Goal: Information Seeking & Learning: Learn about a topic

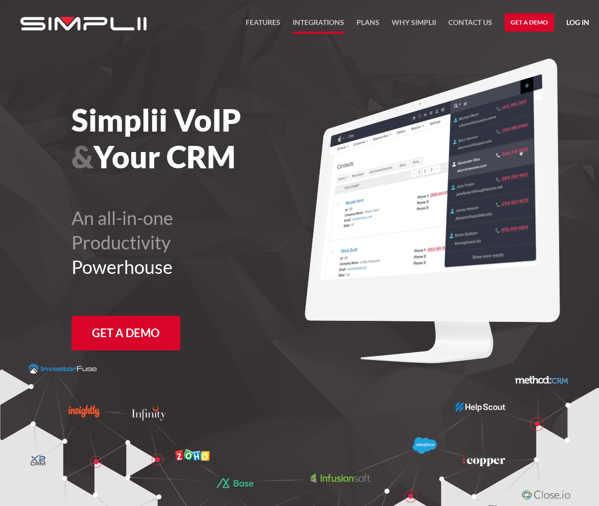
click at [311, 20] on link "Integrations" at bounding box center [319, 24] width 52 height 17
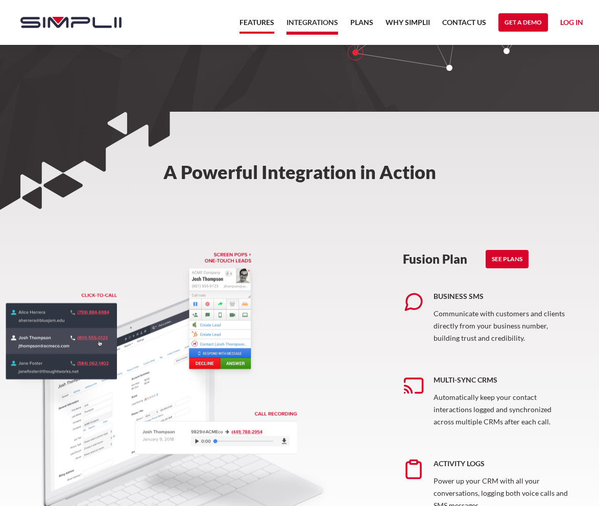
scroll to position [179, 0]
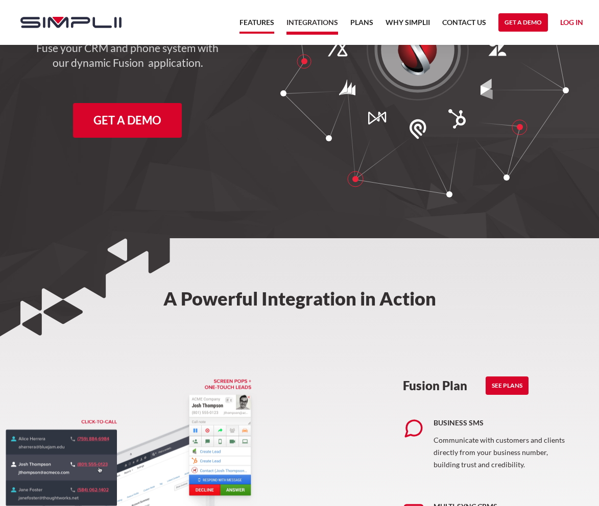
click at [253, 24] on link "Features" at bounding box center [256, 24] width 35 height 17
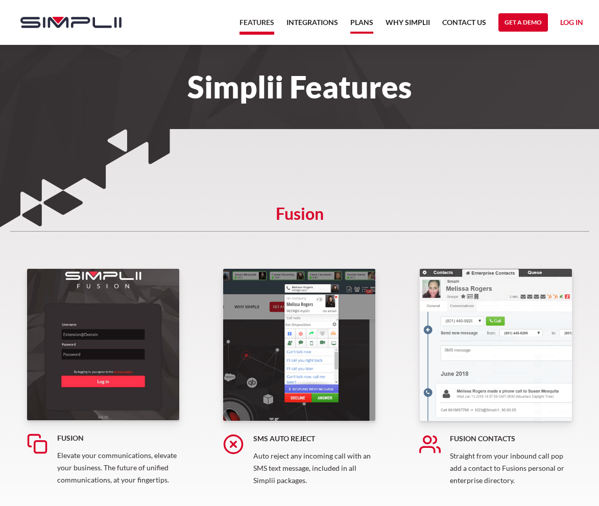
click at [361, 22] on link "Plans" at bounding box center [361, 24] width 23 height 17
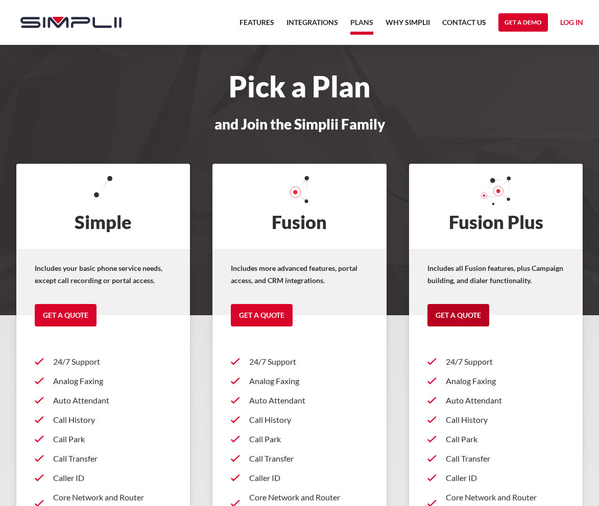
click at [454, 319] on link "Get a Quote" at bounding box center [458, 315] width 62 height 22
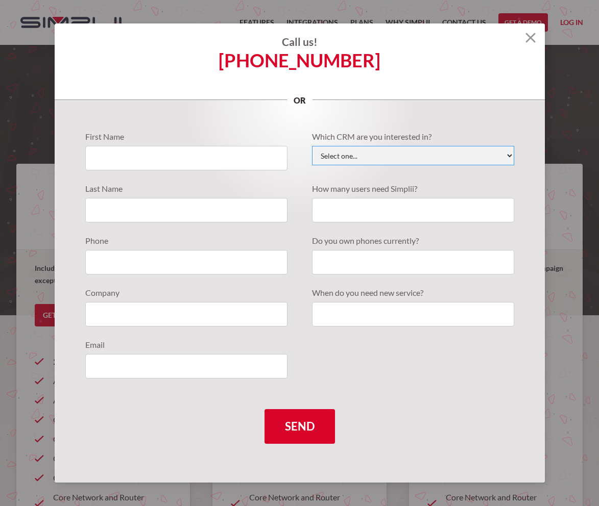
click at [458, 157] on select "Select one... Active Campaign Autotask ChildCareCRM Close.io ConnectWise Copper…" at bounding box center [413, 155] width 202 height 19
click at [471, 159] on select "Select one... Active Campaign Autotask ChildCareCRM Close.io ConnectWise Copper…" at bounding box center [413, 155] width 202 height 19
click at [531, 37] on img at bounding box center [530, 38] width 10 height 10
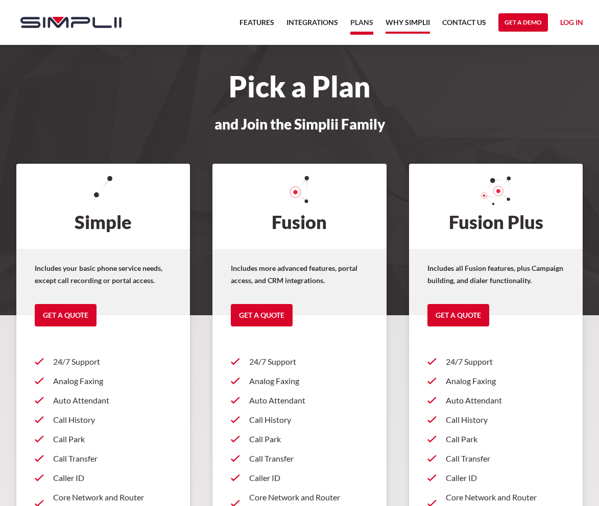
click at [405, 23] on link "Why Simplii" at bounding box center [407, 24] width 44 height 17
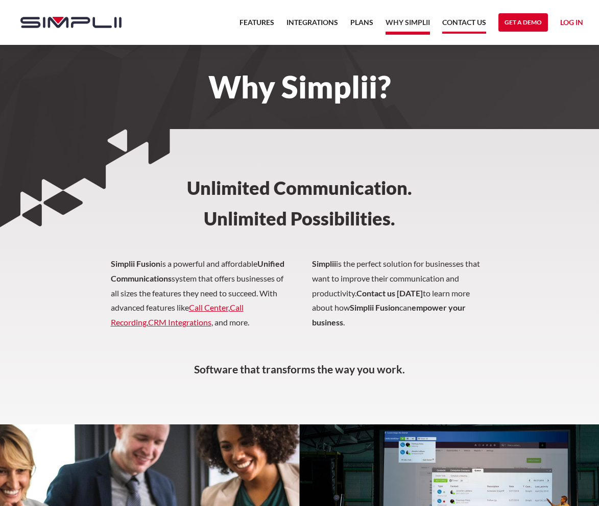
click at [472, 20] on link "Contact US" at bounding box center [464, 24] width 44 height 17
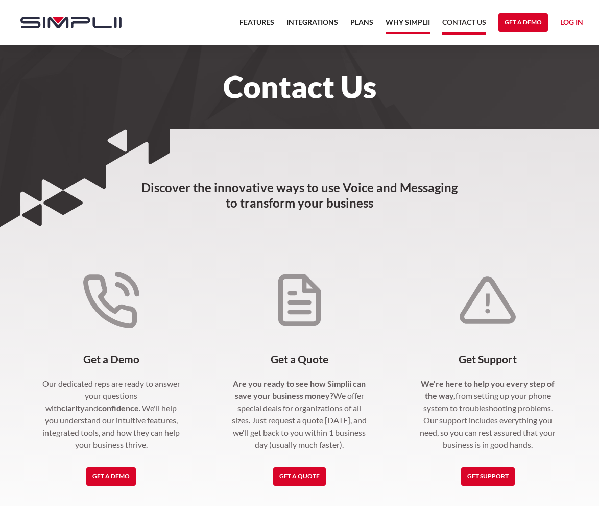
click at [407, 22] on link "Why Simplii" at bounding box center [407, 24] width 44 height 17
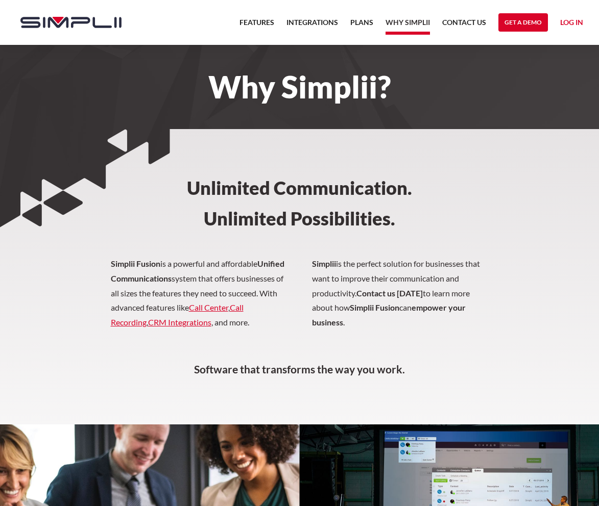
click at [350, 22] on nav "Features Integrations PRoducts Plans Why Simplii Contact US Master Agreement Ge…" at bounding box center [411, 22] width 356 height 45
click at [313, 24] on link "Integrations" at bounding box center [312, 24] width 52 height 17
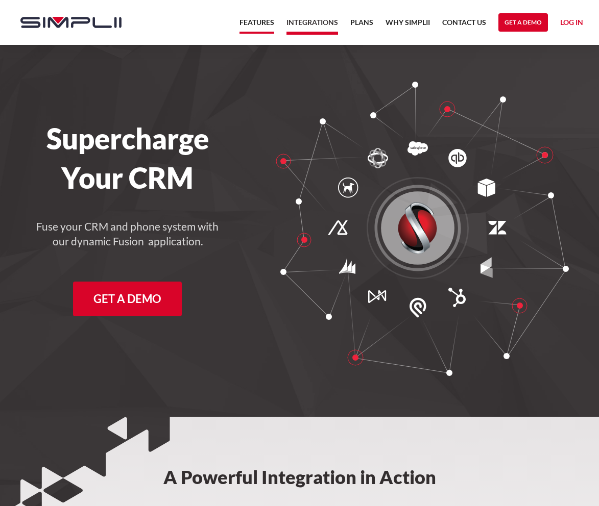
click at [251, 26] on link "Features" at bounding box center [256, 24] width 35 height 17
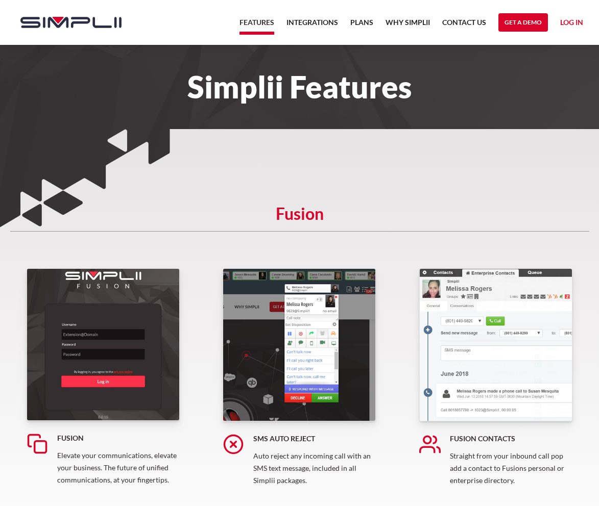
click at [528, 92] on h1 "Simplii Features" at bounding box center [299, 87] width 579 height 22
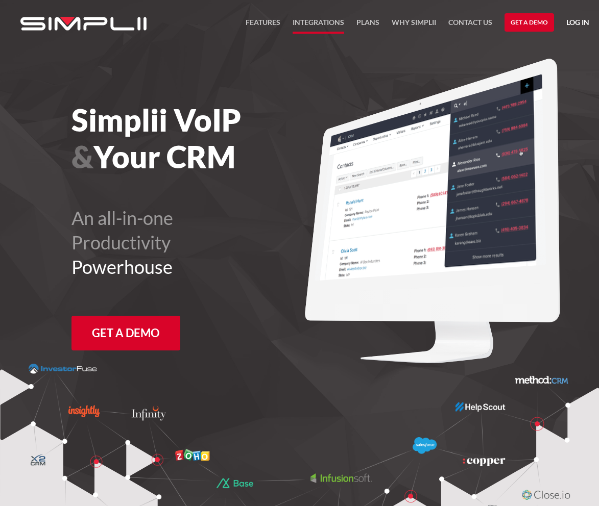
click at [337, 25] on link "Integrations" at bounding box center [319, 24] width 52 height 17
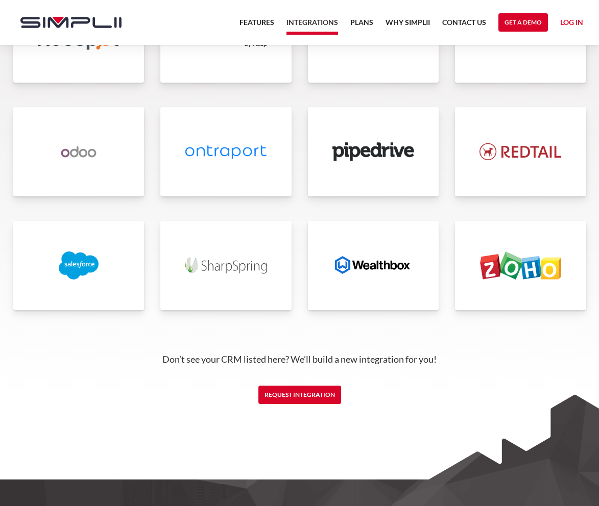
scroll to position [2386, 0]
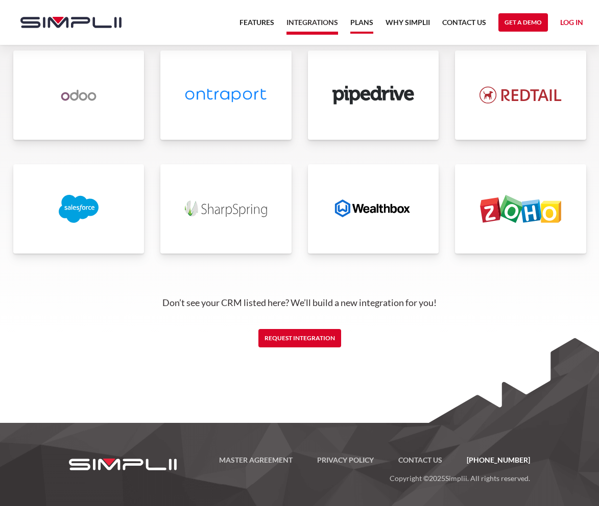
click at [356, 22] on link "Plans" at bounding box center [361, 24] width 23 height 17
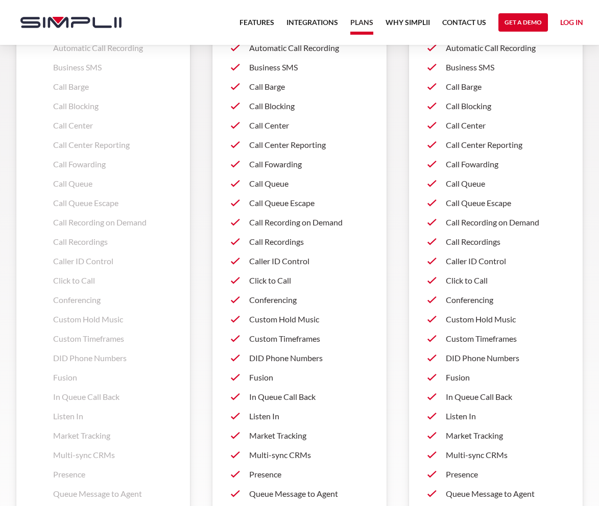
scroll to position [934, 0]
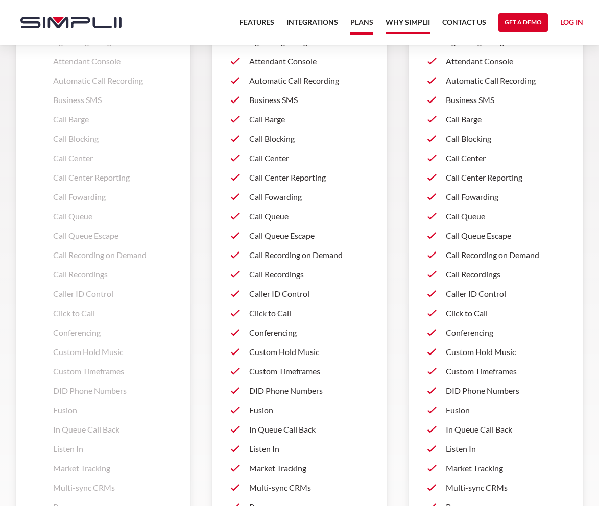
click at [411, 24] on link "Why Simplii" at bounding box center [407, 24] width 44 height 17
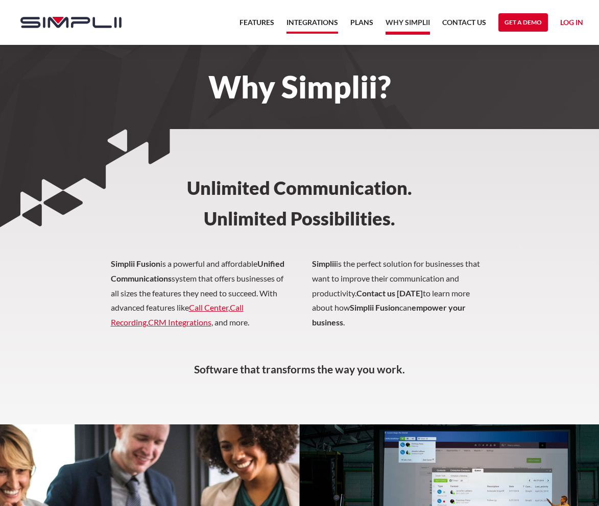
click at [306, 19] on link "Integrations" at bounding box center [312, 24] width 52 height 17
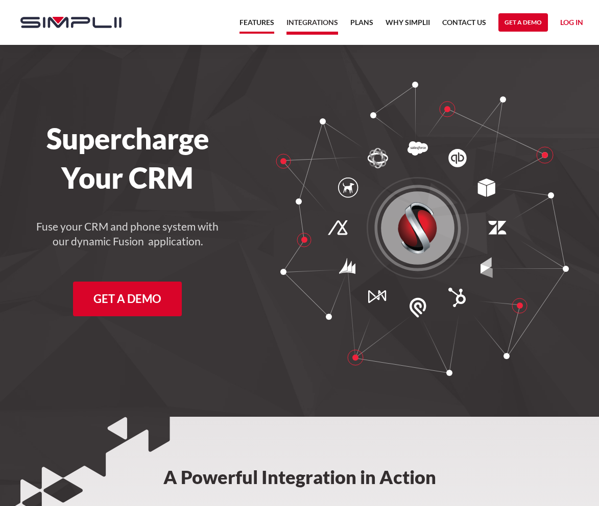
click at [260, 21] on link "Features" at bounding box center [256, 24] width 35 height 17
